Goal: Obtain resource: Download file/media

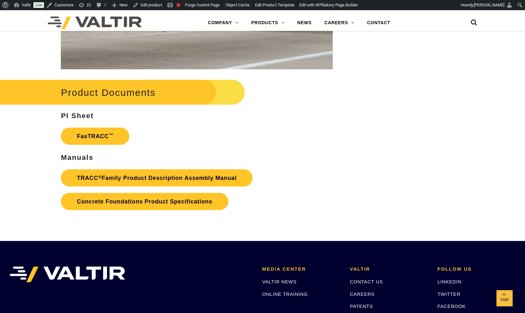
scroll to position [934, 0]
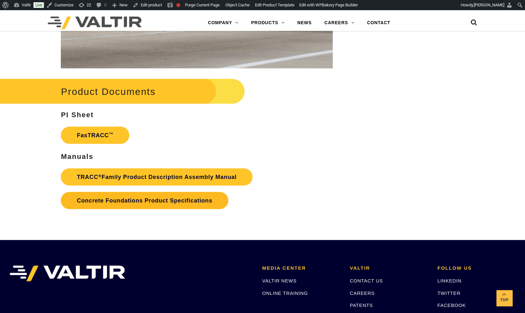
click at [127, 202] on link "Concrete Foundations Product Specifications" at bounding box center [144, 200] width 167 height 17
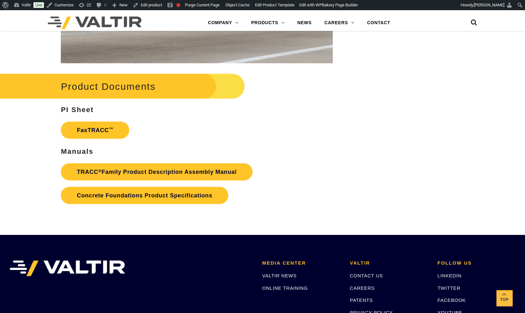
scroll to position [934, 0]
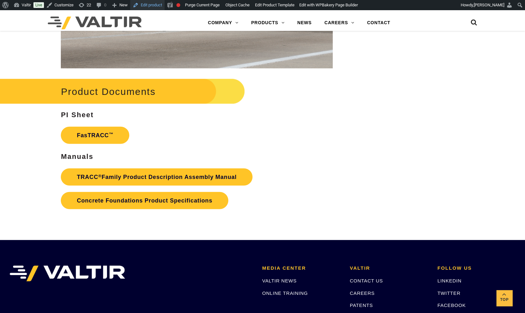
click at [154, 3] on link "Edit product" at bounding box center [147, 5] width 34 height 10
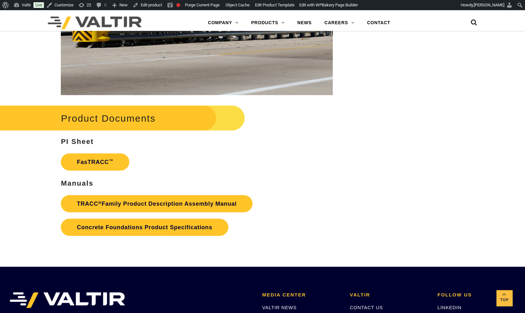
scroll to position [908, 0]
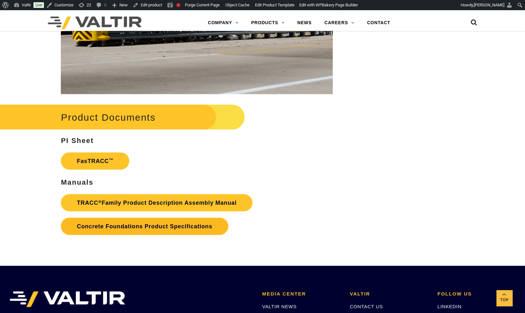
click at [132, 227] on link "Concrete Foundations Product Specifications" at bounding box center [144, 226] width 167 height 17
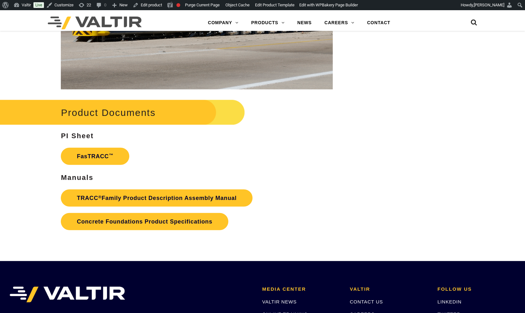
scroll to position [908, 0]
